Goal: Task Accomplishment & Management: Use online tool/utility

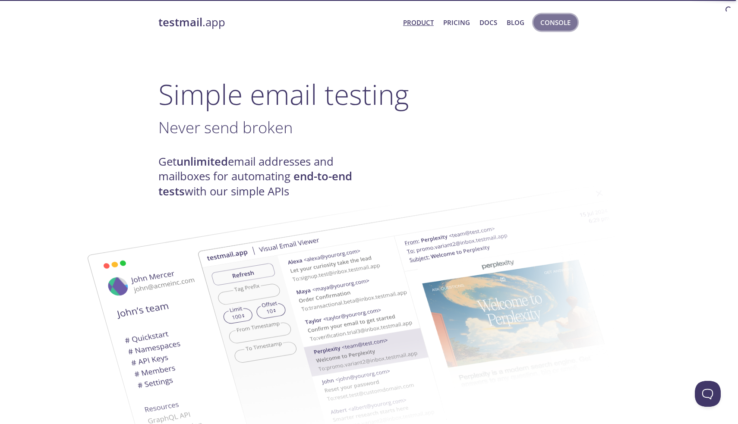
click at [552, 21] on span "Console" at bounding box center [555, 22] width 30 height 11
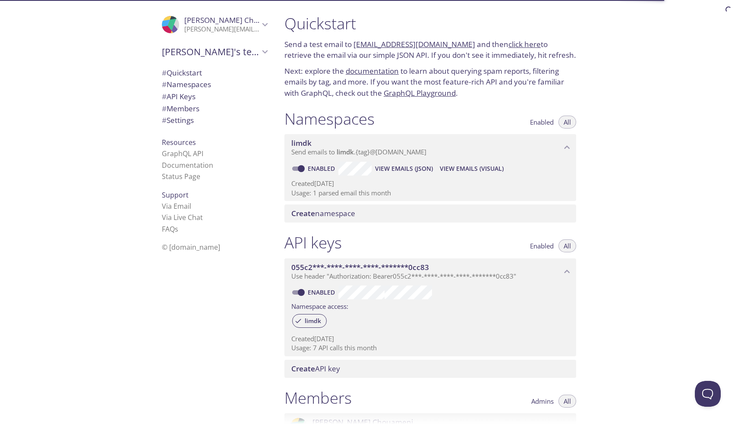
scroll to position [0, 0]
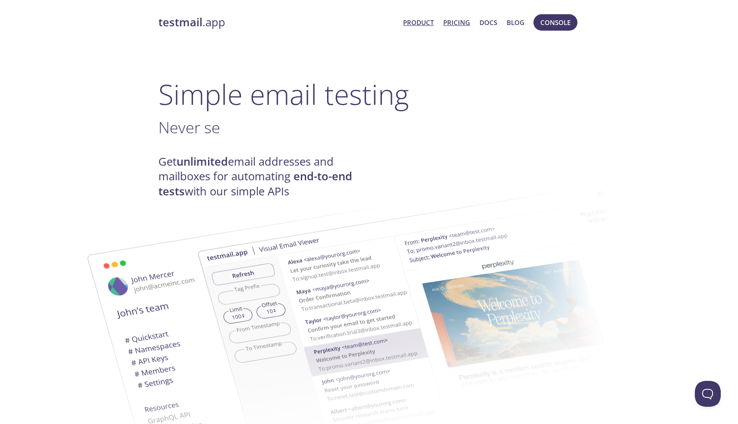
click at [458, 25] on link "Pricing" at bounding box center [456, 22] width 27 height 11
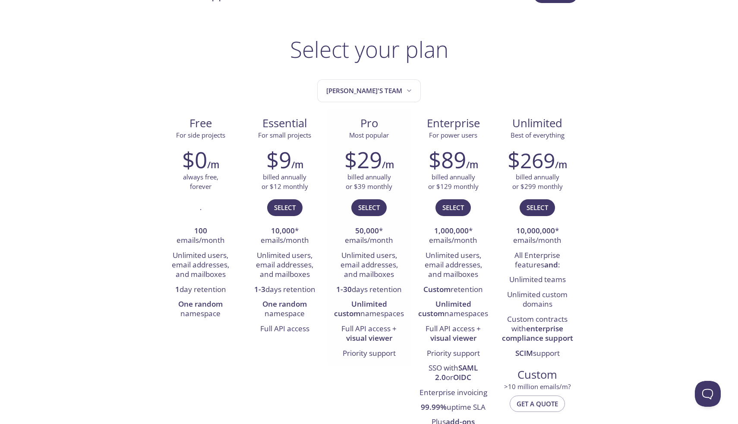
scroll to position [25, 0]
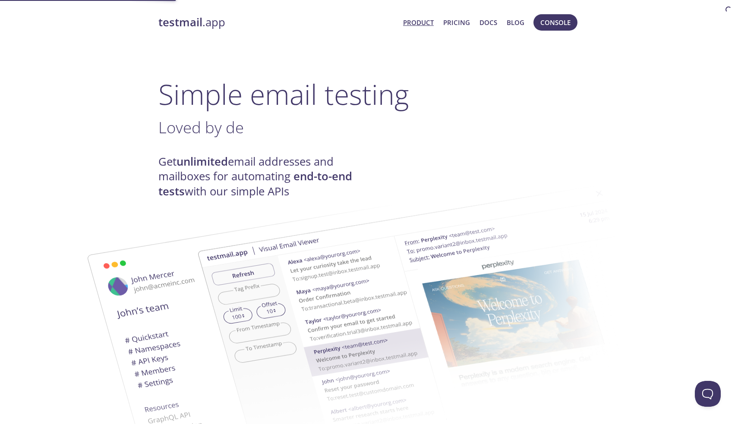
scroll to position [6, 0]
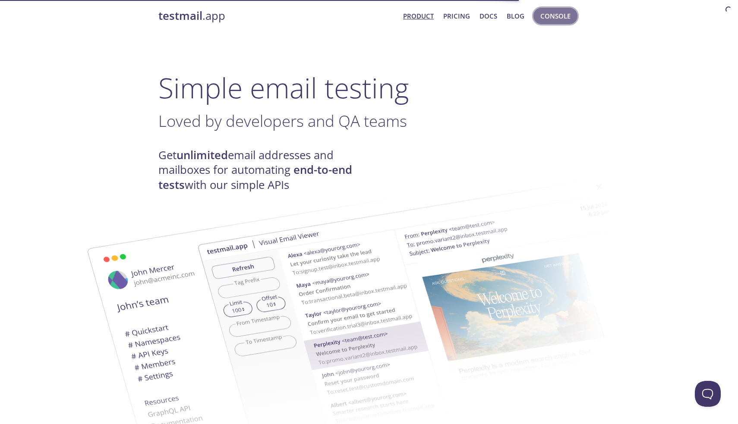
click at [561, 19] on span "Console" at bounding box center [555, 15] width 30 height 11
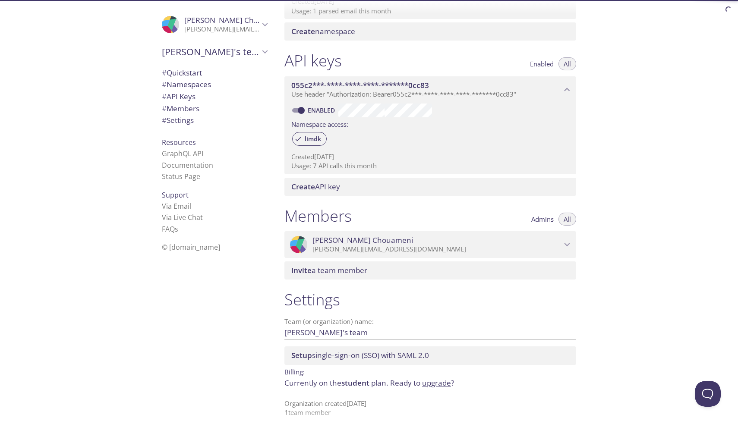
scroll to position [180, 0]
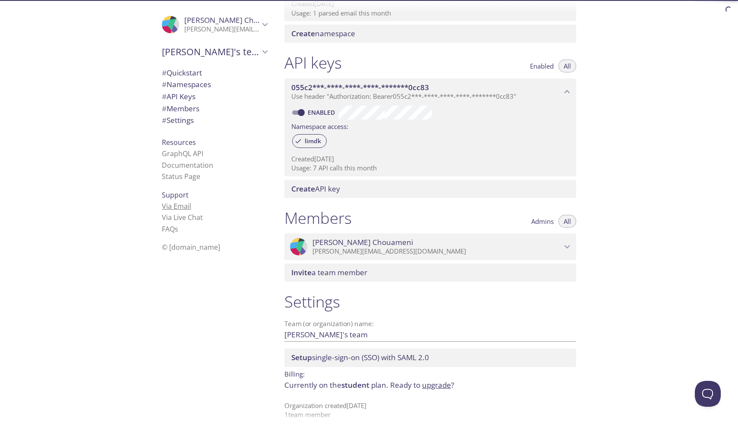
click at [185, 203] on link "Via Email" at bounding box center [176, 205] width 29 height 9
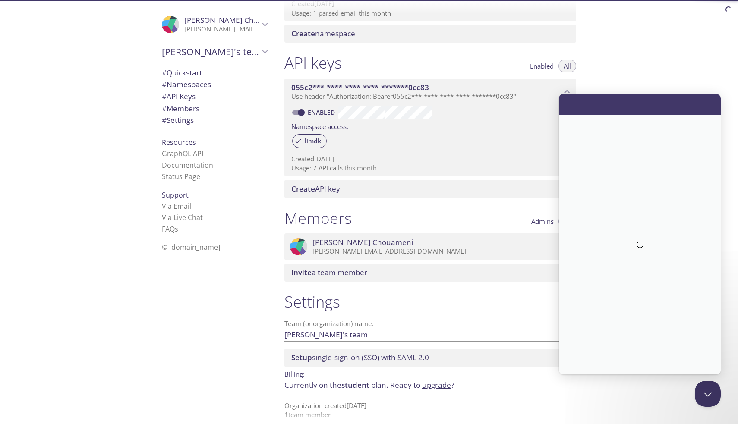
scroll to position [0, 0]
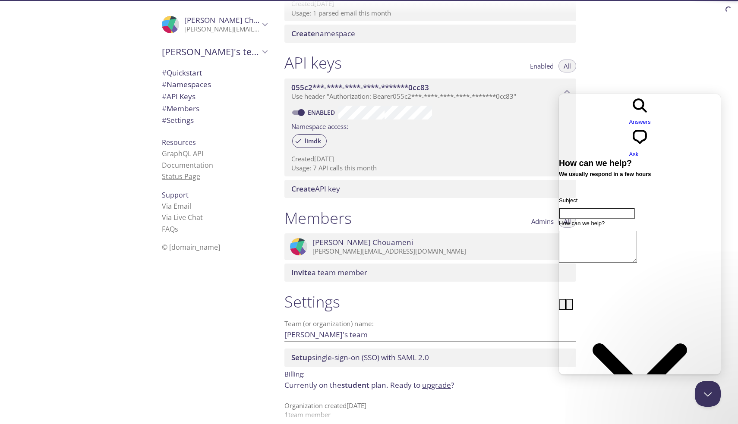
click at [180, 176] on link "Status Page" at bounding box center [181, 176] width 38 height 9
click at [178, 160] on link "Documentation" at bounding box center [187, 164] width 51 height 9
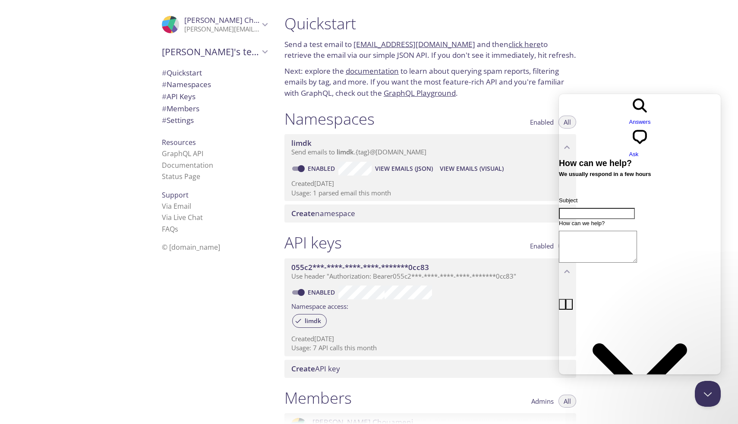
click at [459, 166] on span "View Emails (Visual)" at bounding box center [471, 168] width 64 height 10
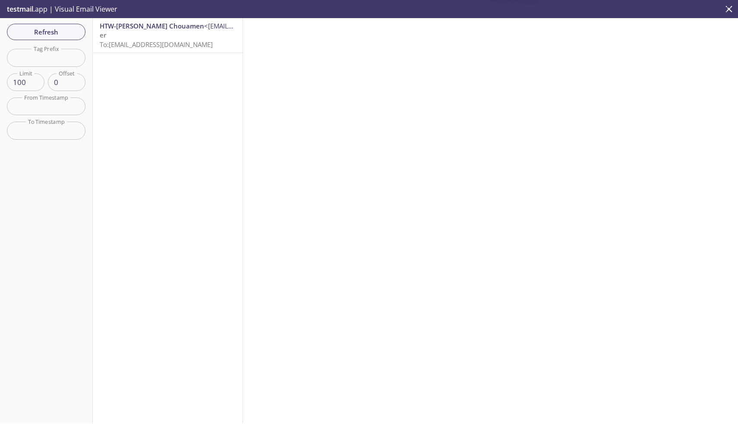
click at [204, 27] on span "<[EMAIL_ADDRESS][DOMAIN_NAME]>" at bounding box center [260, 26] width 112 height 9
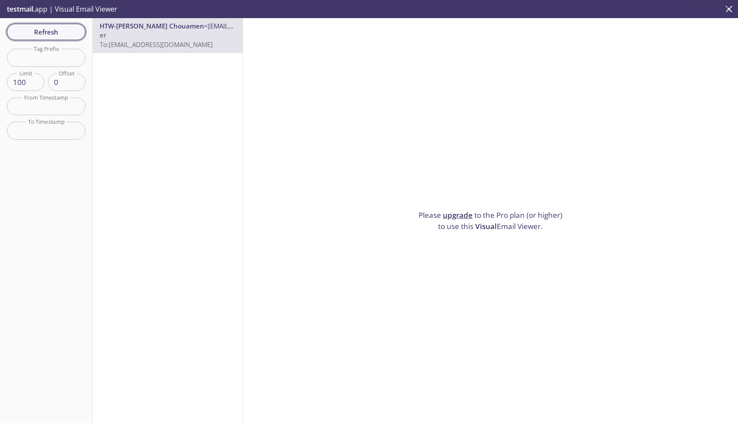
click at [69, 35] on span "Refresh" at bounding box center [46, 31] width 65 height 11
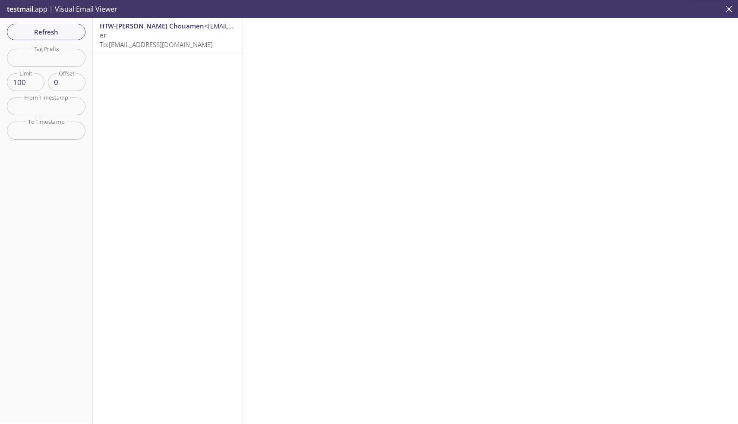
click at [97, 7] on p "testmail .app | Visual Email Viewer" at bounding box center [61, 9] width 122 height 18
